Goal: Navigation & Orientation: Find specific page/section

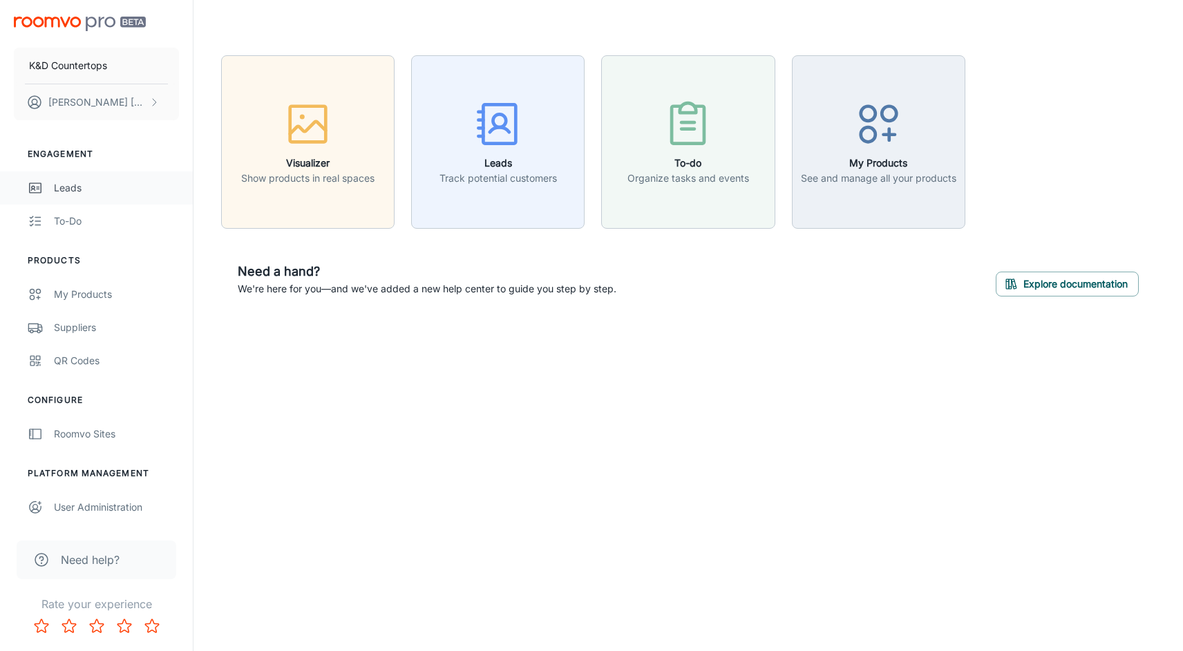
click at [66, 193] on div "Leads" at bounding box center [116, 187] width 125 height 15
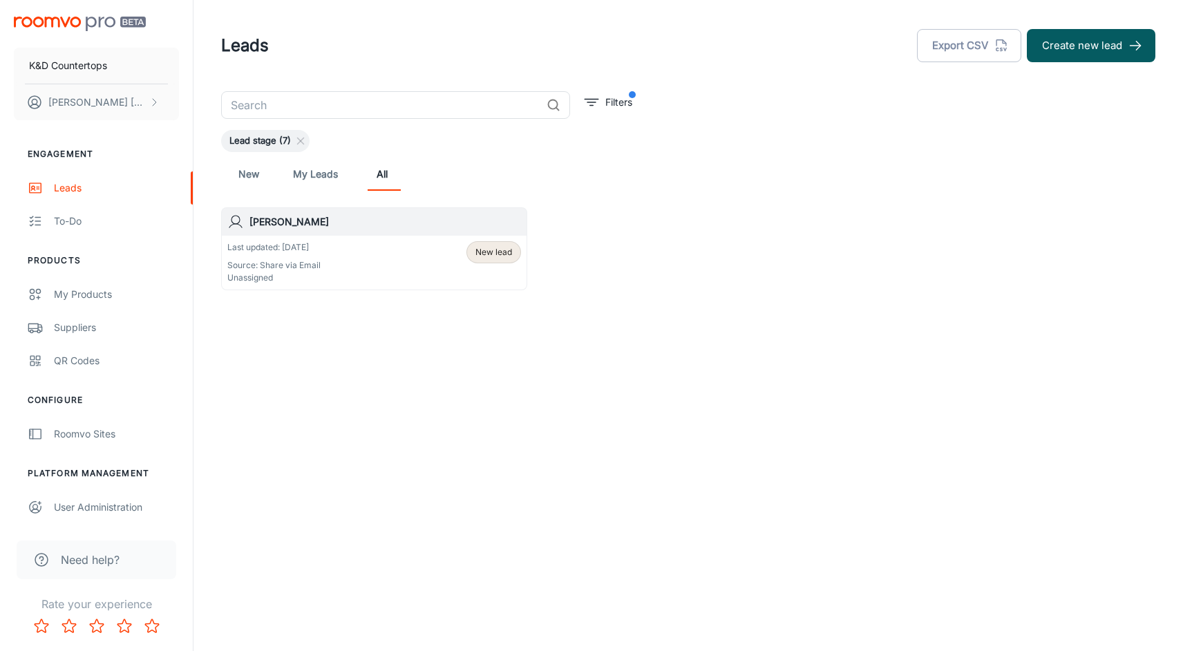
click at [348, 259] on div "Last updated: [DATE] Source: Share via Email Unassigned New lead" at bounding box center [374, 262] width 294 height 43
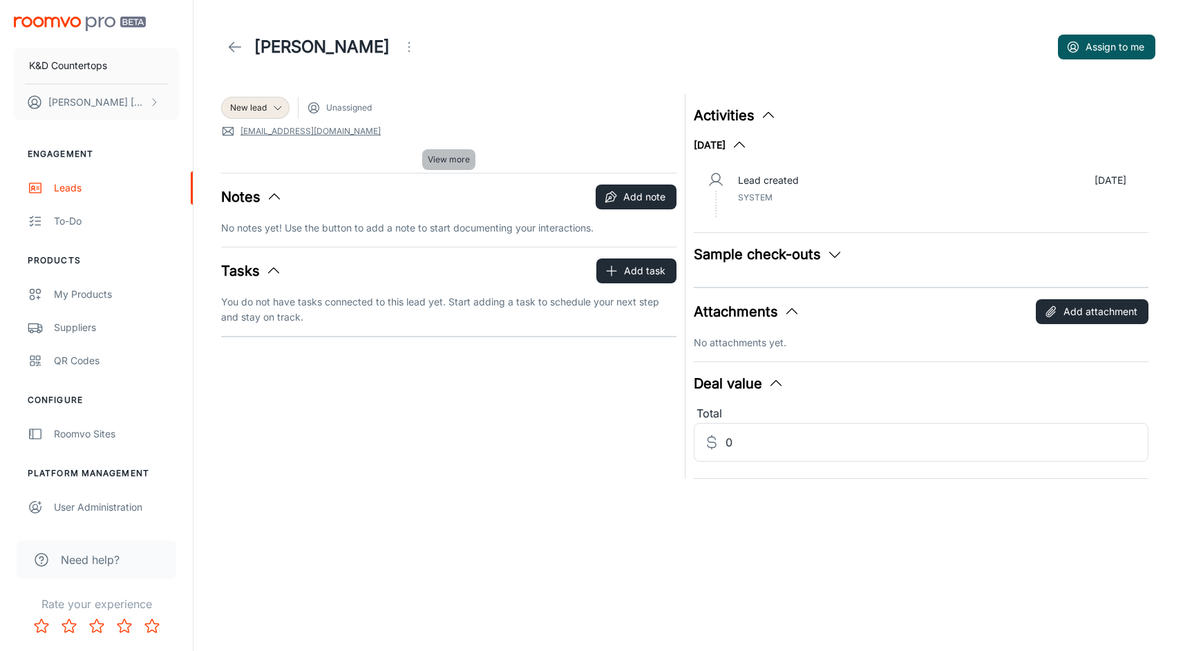
click at [453, 160] on span "View more" at bounding box center [449, 159] width 42 height 12
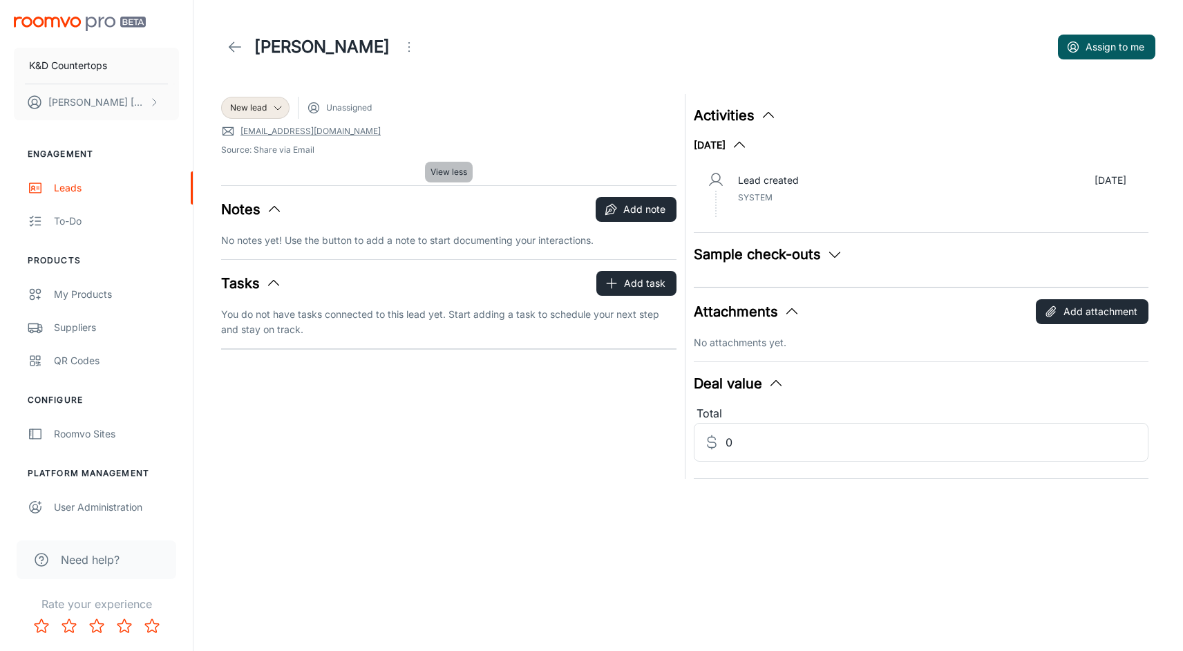
click at [452, 167] on span "View less" at bounding box center [448, 172] width 37 height 12
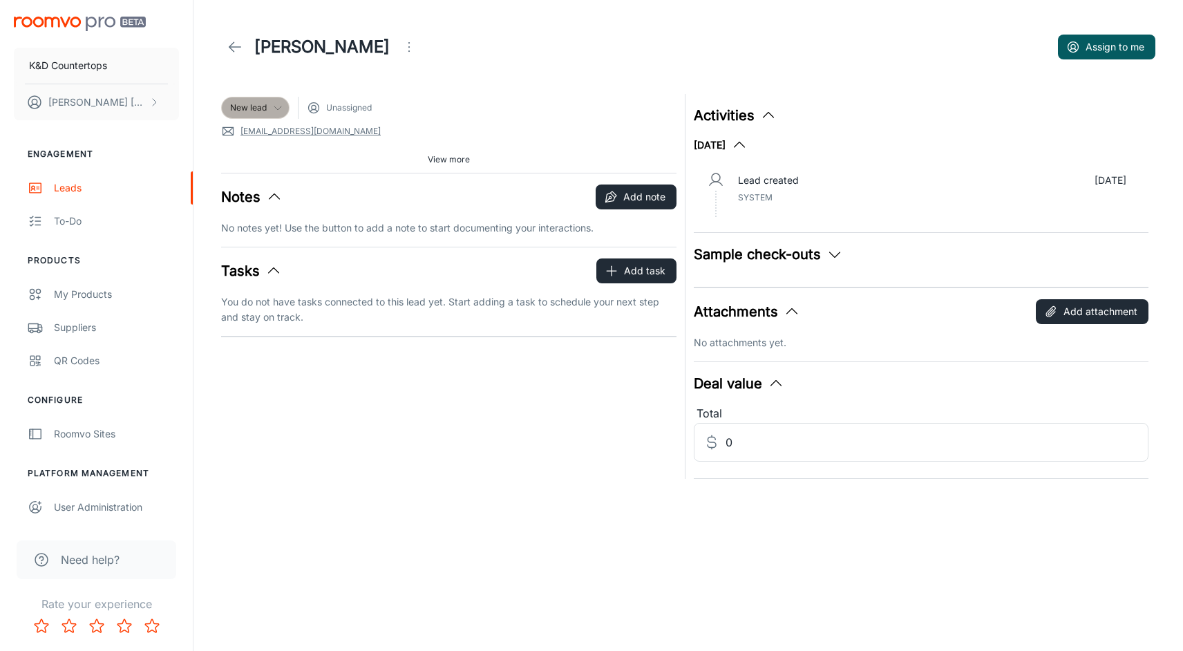
click at [283, 101] on div "New lead" at bounding box center [255, 108] width 68 height 22
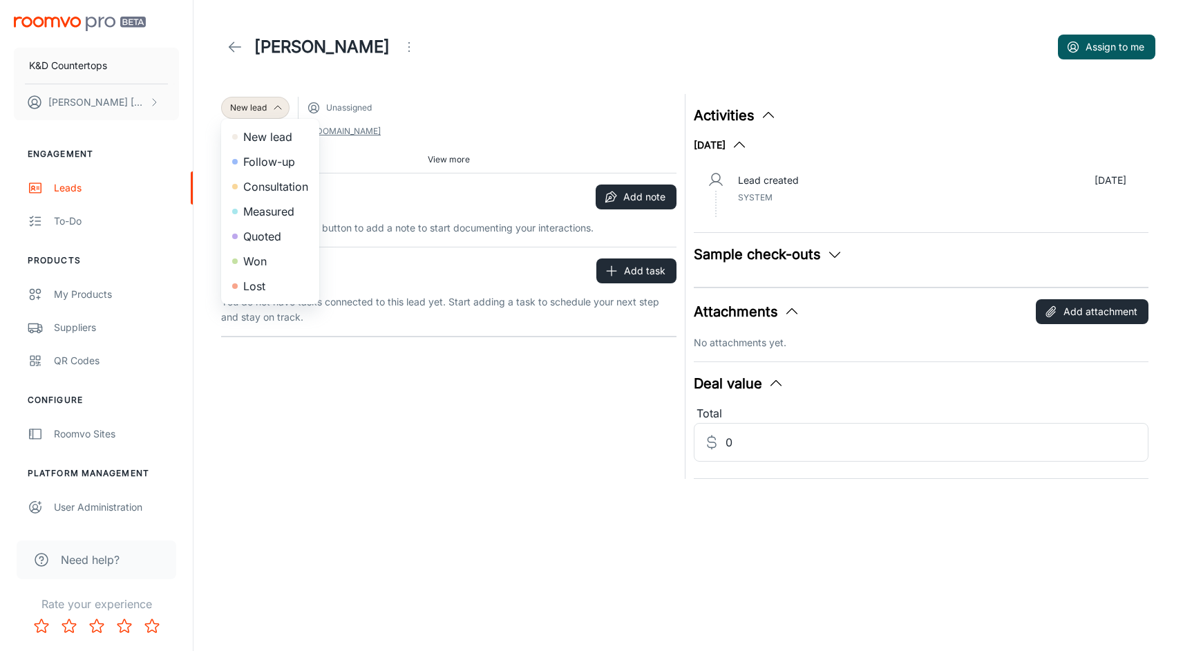
click at [293, 85] on div at bounding box center [591, 325] width 1183 height 651
click at [73, 292] on div "My Products" at bounding box center [116, 294] width 125 height 15
